Goal: Transaction & Acquisition: Purchase product/service

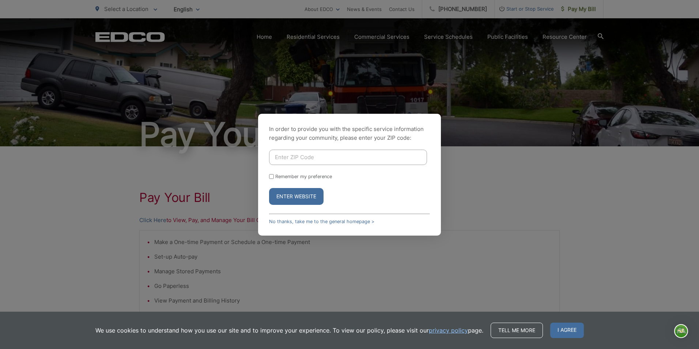
drag, startPoint x: 0, startPoint y: 0, endPoint x: 321, endPoint y: 156, distance: 357.2
click at [321, 156] on input "Enter ZIP Code" at bounding box center [348, 156] width 158 height 15
type input "91906"
click at [284, 193] on button "Enter Website" at bounding box center [296, 196] width 54 height 17
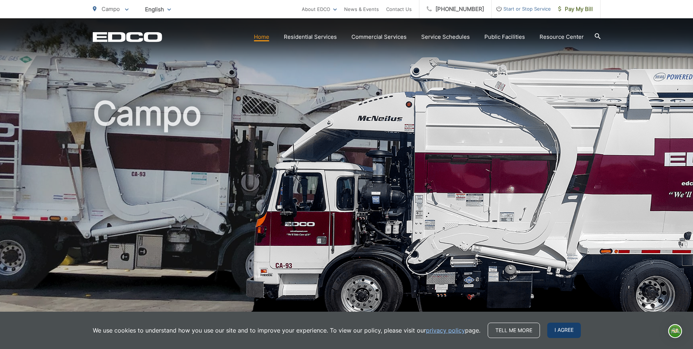
click at [560, 326] on span "I agree" at bounding box center [564, 329] width 34 height 15
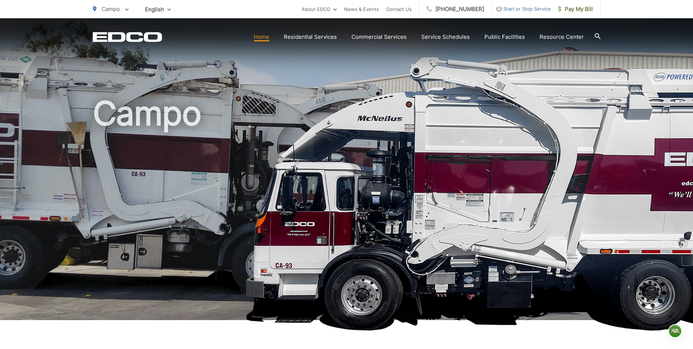
click at [266, 37] on link "Home" at bounding box center [261, 37] width 15 height 9
click at [576, 8] on span "Pay My Bill" at bounding box center [575, 9] width 35 height 9
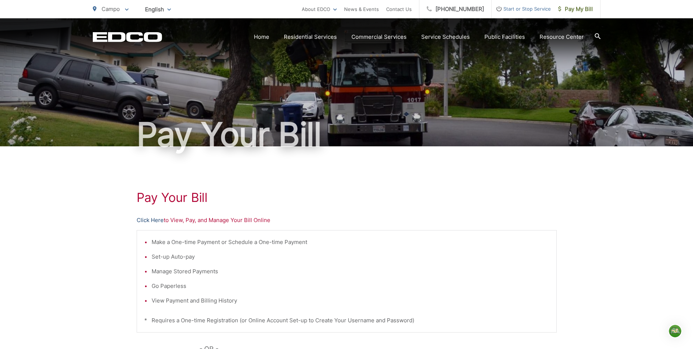
click at [151, 218] on link "Click Here" at bounding box center [150, 220] width 27 height 9
